Goal: Find contact information: Find contact information

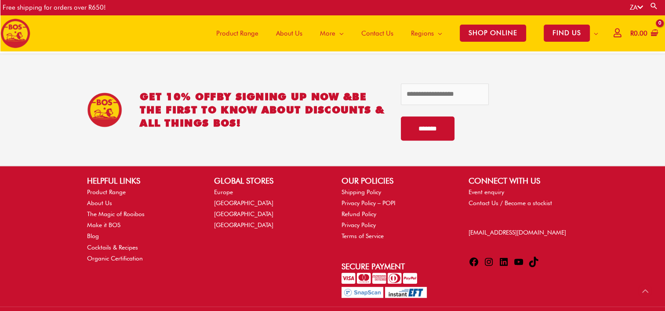
scroll to position [524, 0]
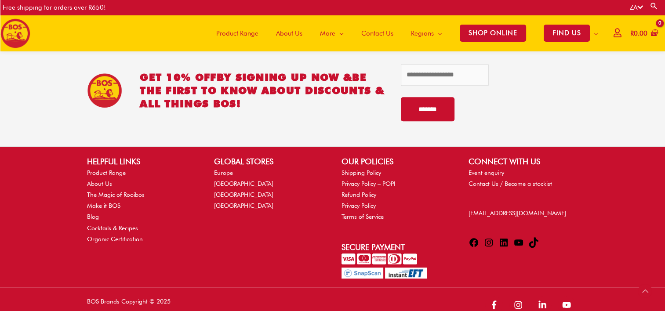
drag, startPoint x: 520, startPoint y: 213, endPoint x: 578, endPoint y: 225, distance: 59.8
click at [580, 225] on div "CONNECT WITH US Event enquiry Contact Us / Become a stockist [EMAIL_ADDRESS][DO…" at bounding box center [523, 204] width 127 height 96
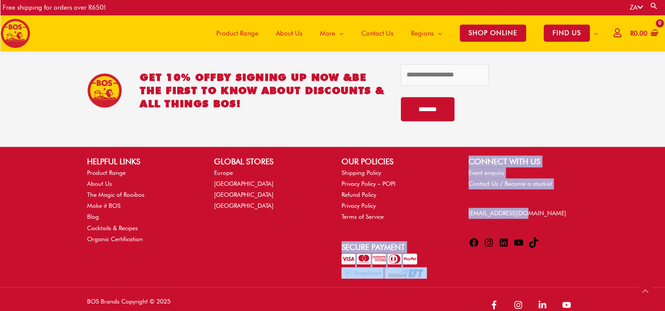
drag, startPoint x: 557, startPoint y: 210, endPoint x: 446, endPoint y: 211, distance: 110.7
click at [446, 211] on div "HELPFUL LINKS Product Range About Us The Magic of Rooibos Make it BOS Blog Cock…" at bounding box center [332, 217] width 508 height 123
drag, startPoint x: 446, startPoint y: 211, endPoint x: 571, endPoint y: 213, distance: 124.8
click at [571, 213] on p "[EMAIL_ADDRESS][DOMAIN_NAME]" at bounding box center [522, 213] width 109 height 11
drag, startPoint x: 455, startPoint y: 200, endPoint x: 491, endPoint y: 219, distance: 40.5
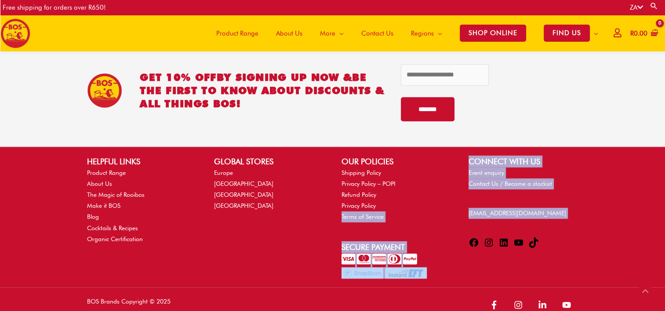
click at [491, 219] on div "HELPFUL LINKS Product Range About Us The Magic of Rooibos Make it BOS Blog Cock…" at bounding box center [332, 217] width 508 height 123
drag, startPoint x: 491, startPoint y: 219, endPoint x: 544, endPoint y: 227, distance: 53.8
click at [544, 227] on div "CONNECT WITH US Event enquiry Contact Us / Become a stockist [EMAIL_ADDRESS][DO…" at bounding box center [523, 204] width 127 height 96
drag, startPoint x: 529, startPoint y: 213, endPoint x: 456, endPoint y: 213, distance: 73.4
click at [456, 213] on div "HELPFUL LINKS Product Range About Us The Magic of Rooibos Make it BOS Blog Cock…" at bounding box center [332, 217] width 508 height 123
